Goal: Find specific page/section: Find specific page/section

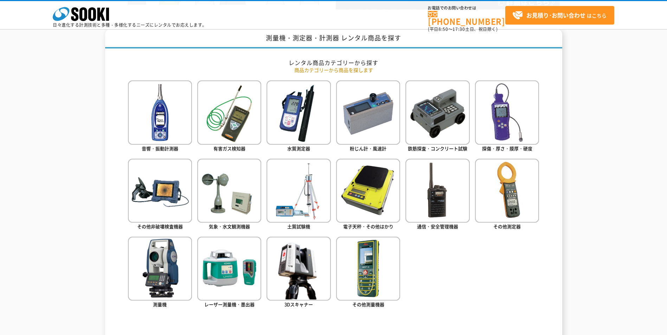
scroll to position [316, 0]
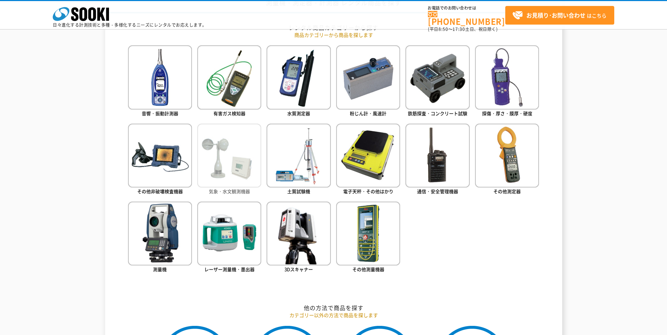
click at [214, 150] on img at bounding box center [229, 156] width 64 height 64
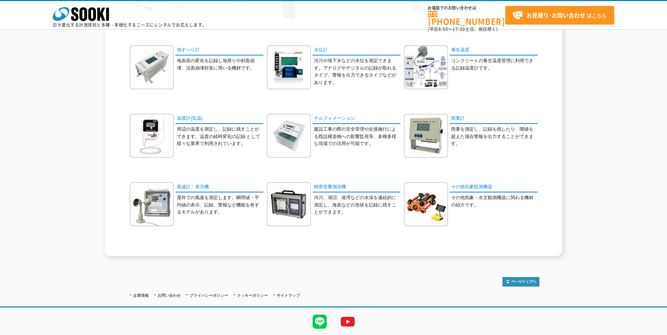
scroll to position [162, 0]
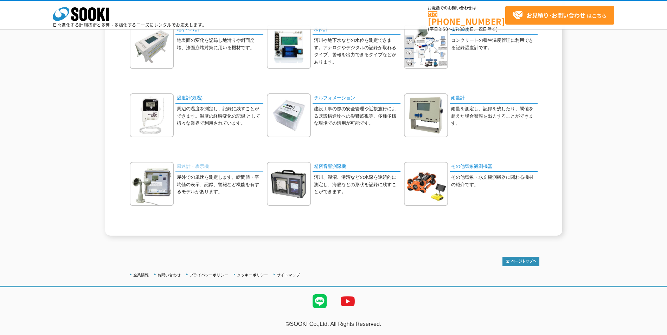
click at [191, 166] on link "風速計・表示機" at bounding box center [219, 167] width 88 height 10
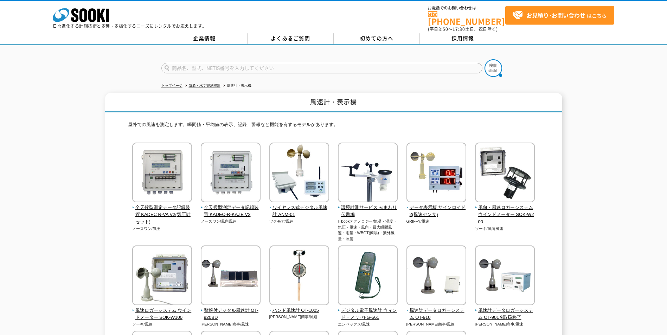
scroll to position [70, 0]
